Goal: Check status: Check status

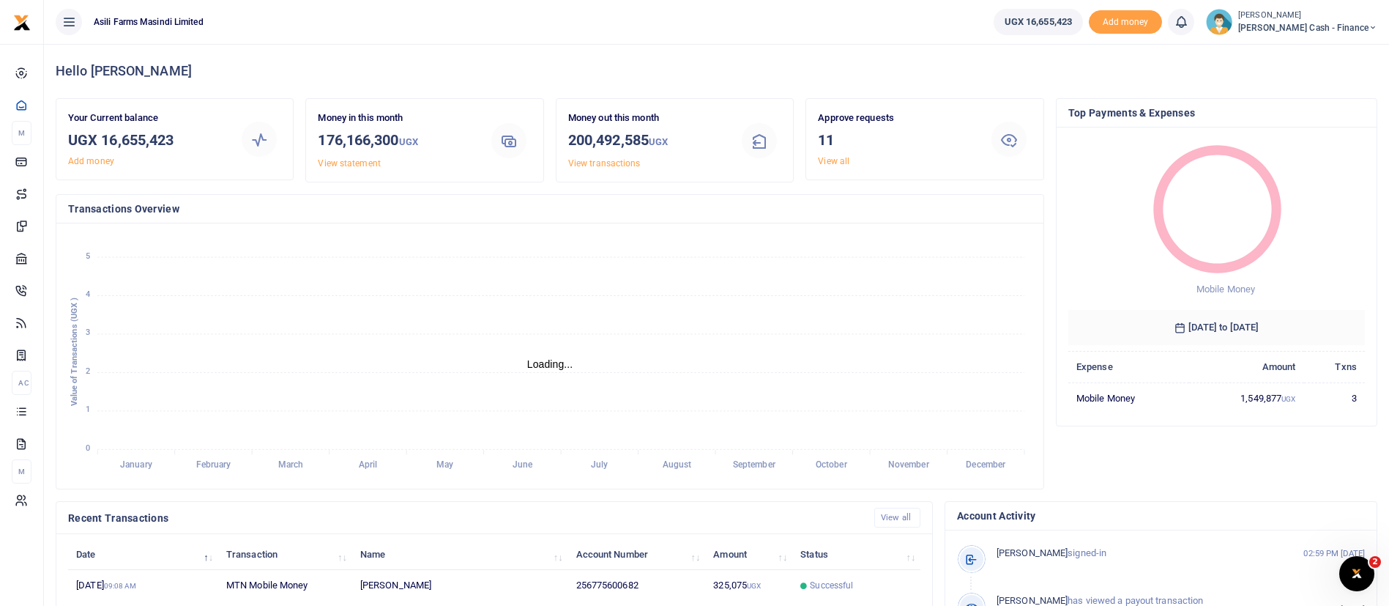
scroll to position [270, 0]
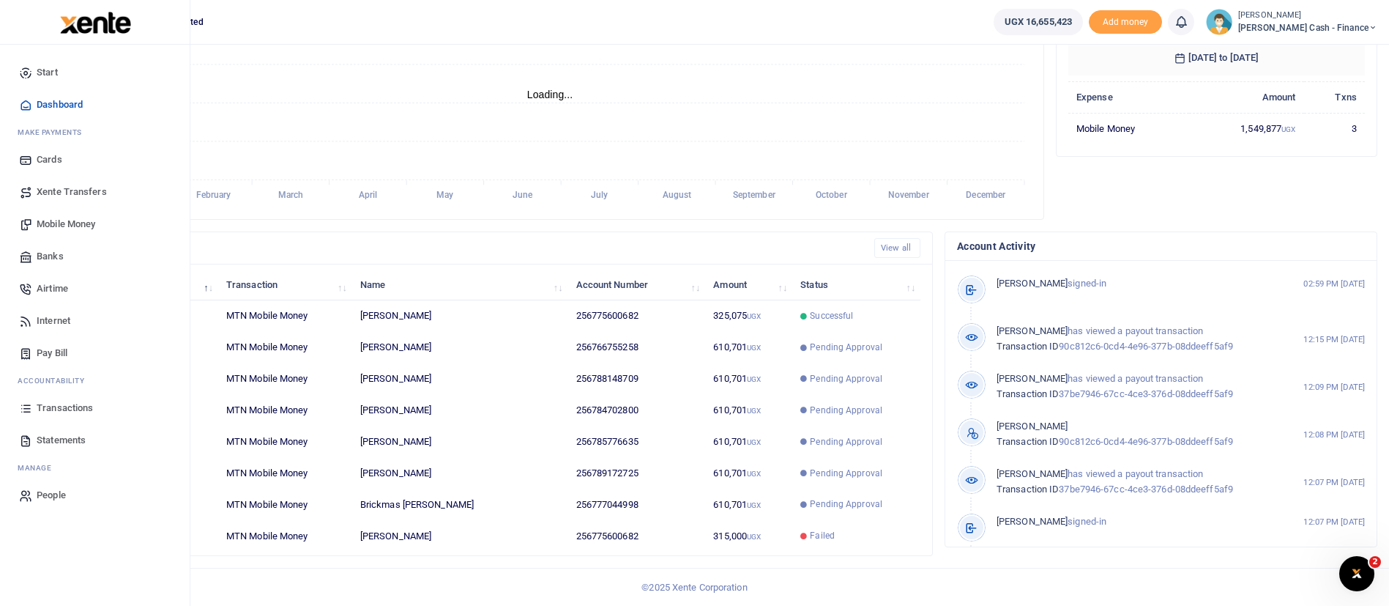
click at [64, 401] on span "Transactions" at bounding box center [65, 408] width 56 height 15
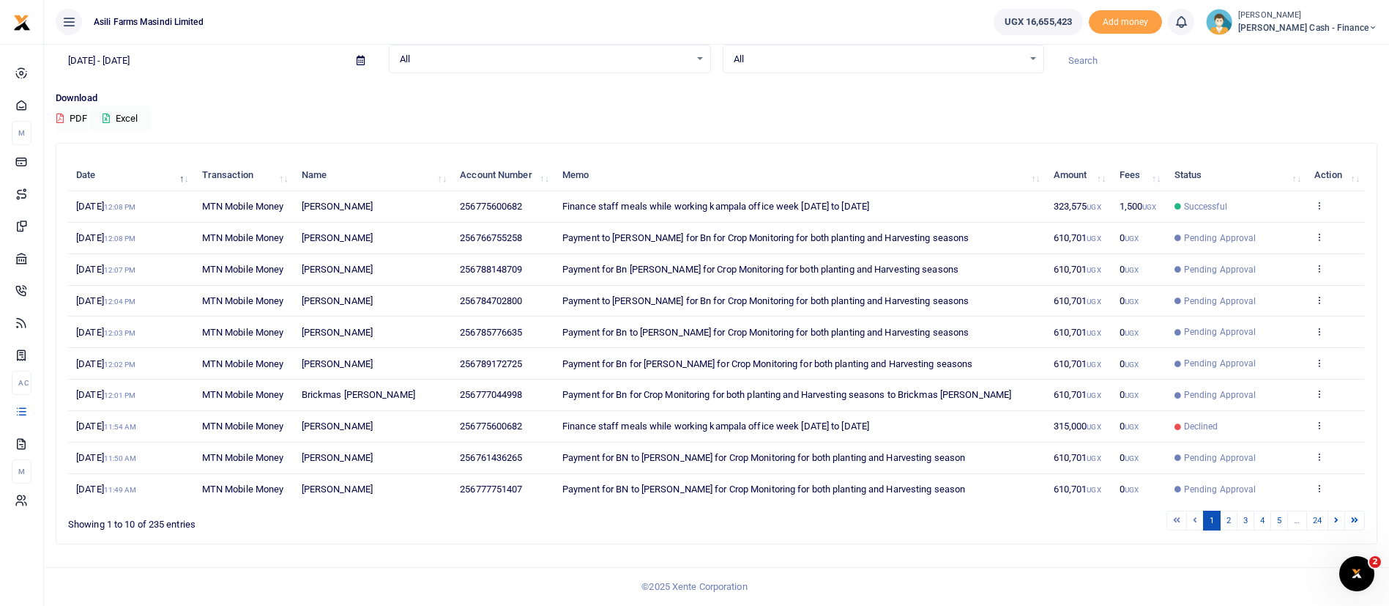
scroll to position [220, 0]
click at [1235, 532] on div "1 2 3 4 5 … 24" at bounding box center [987, 520] width 757 height 23
click at [1231, 530] on link "2" at bounding box center [1229, 520] width 18 height 20
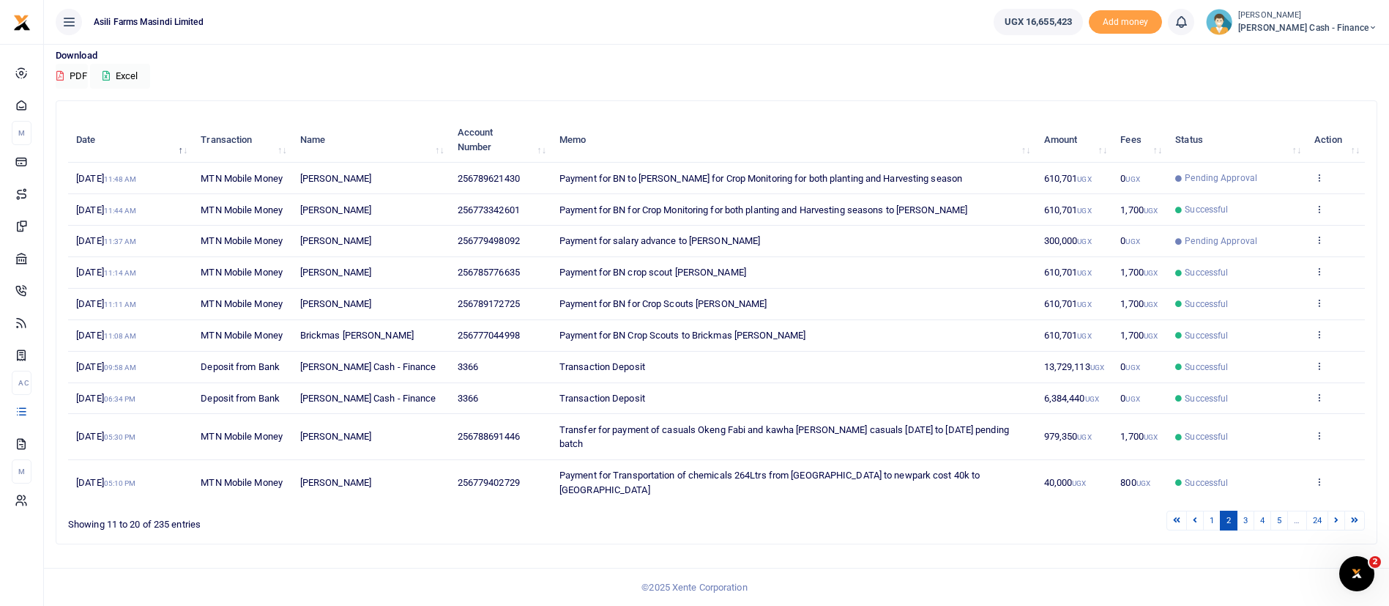
scroll to position [196, 0]
click at [1252, 525] on link "3" at bounding box center [1246, 520] width 18 height 20
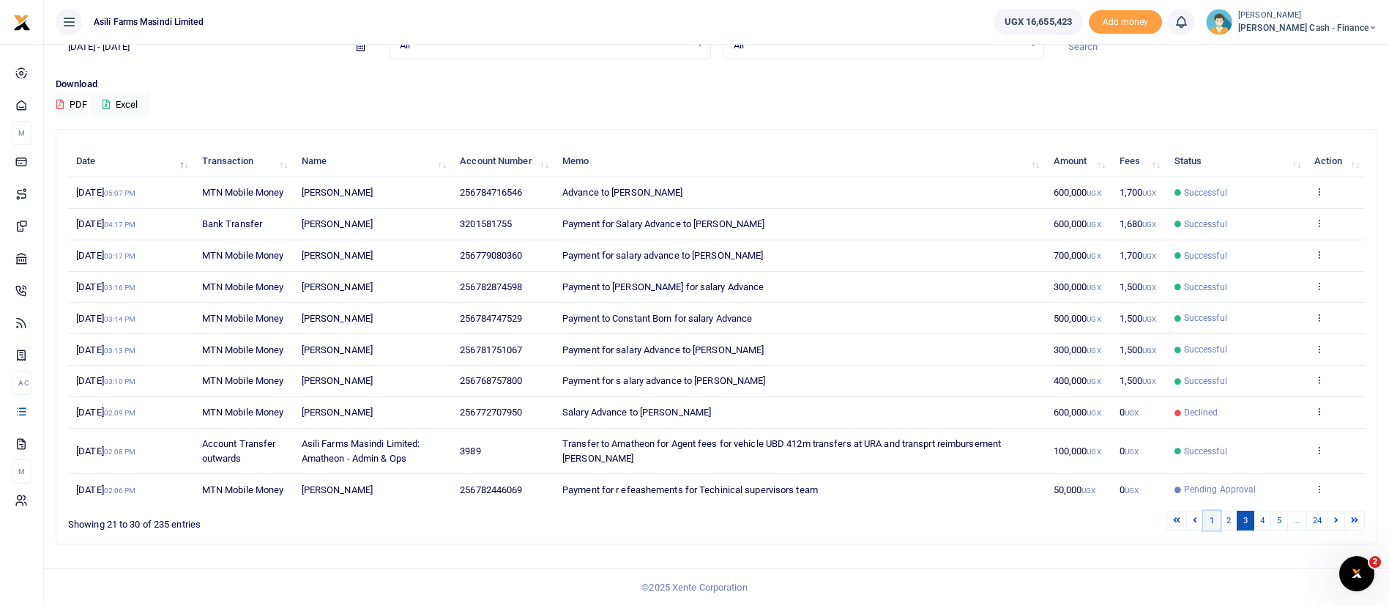
click at [1211, 530] on link "1" at bounding box center [1212, 520] width 18 height 20
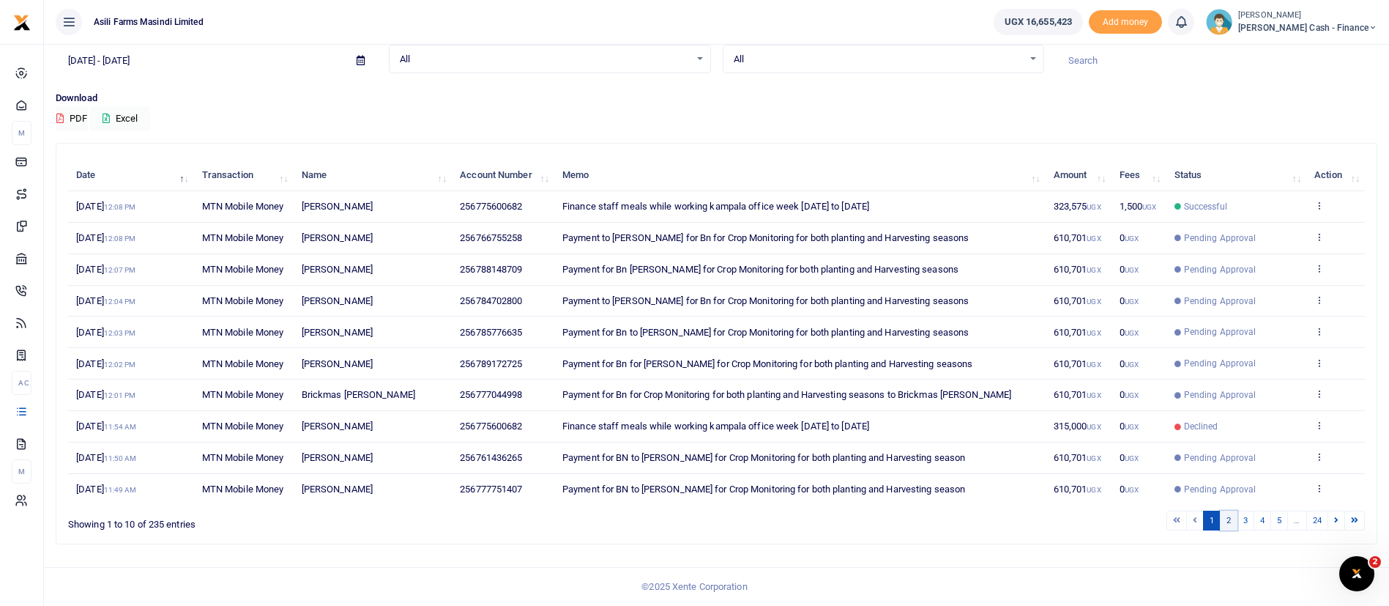
click at [1230, 530] on link "2" at bounding box center [1229, 520] width 18 height 20
